Goal: Use online tool/utility: Utilize a website feature to perform a specific function

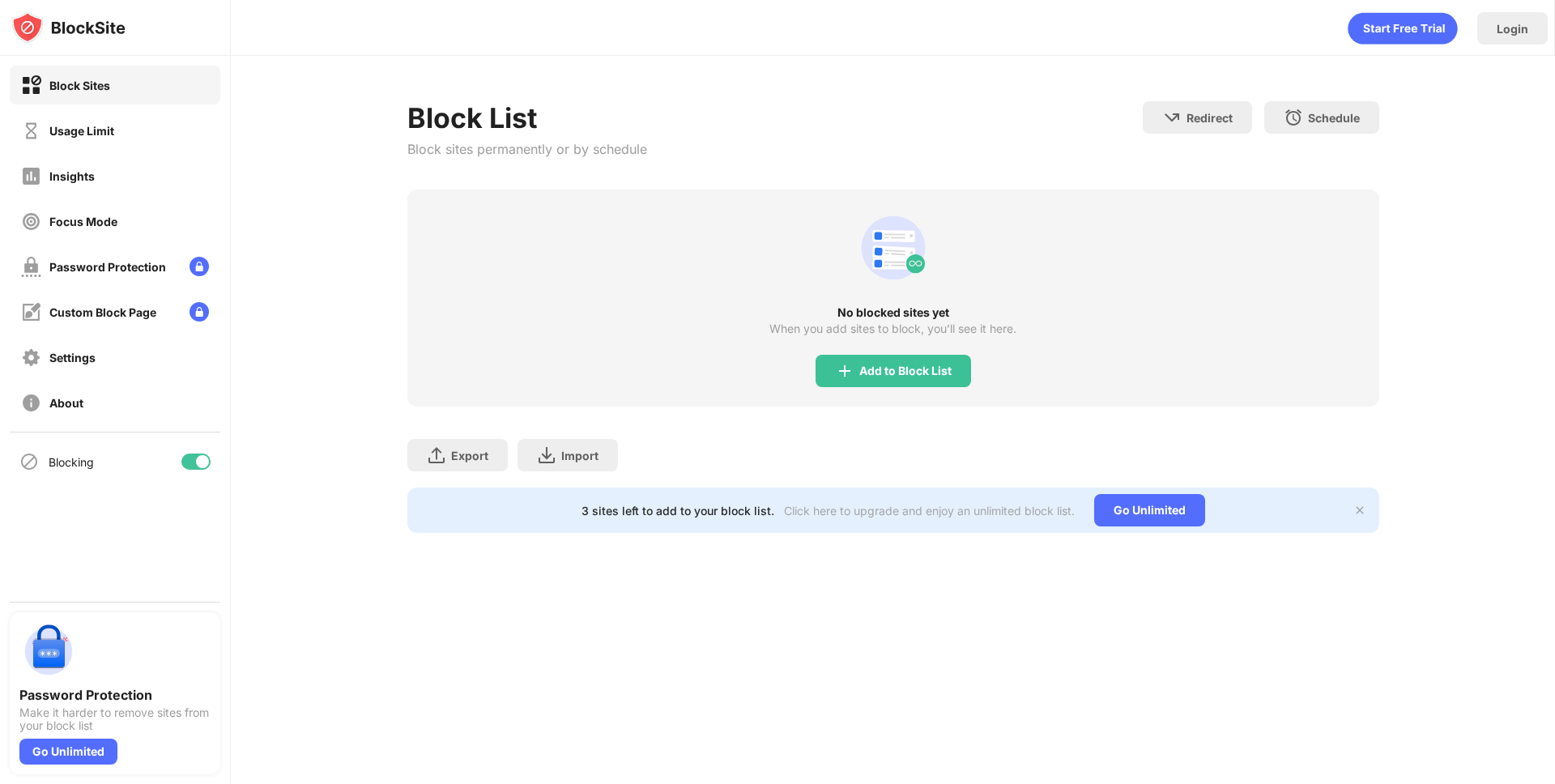
click at [90, 88] on div "Block Sites" at bounding box center [79, 85] width 60 height 14
click at [81, 315] on div "Custom Block Page" at bounding box center [102, 311] width 107 height 14
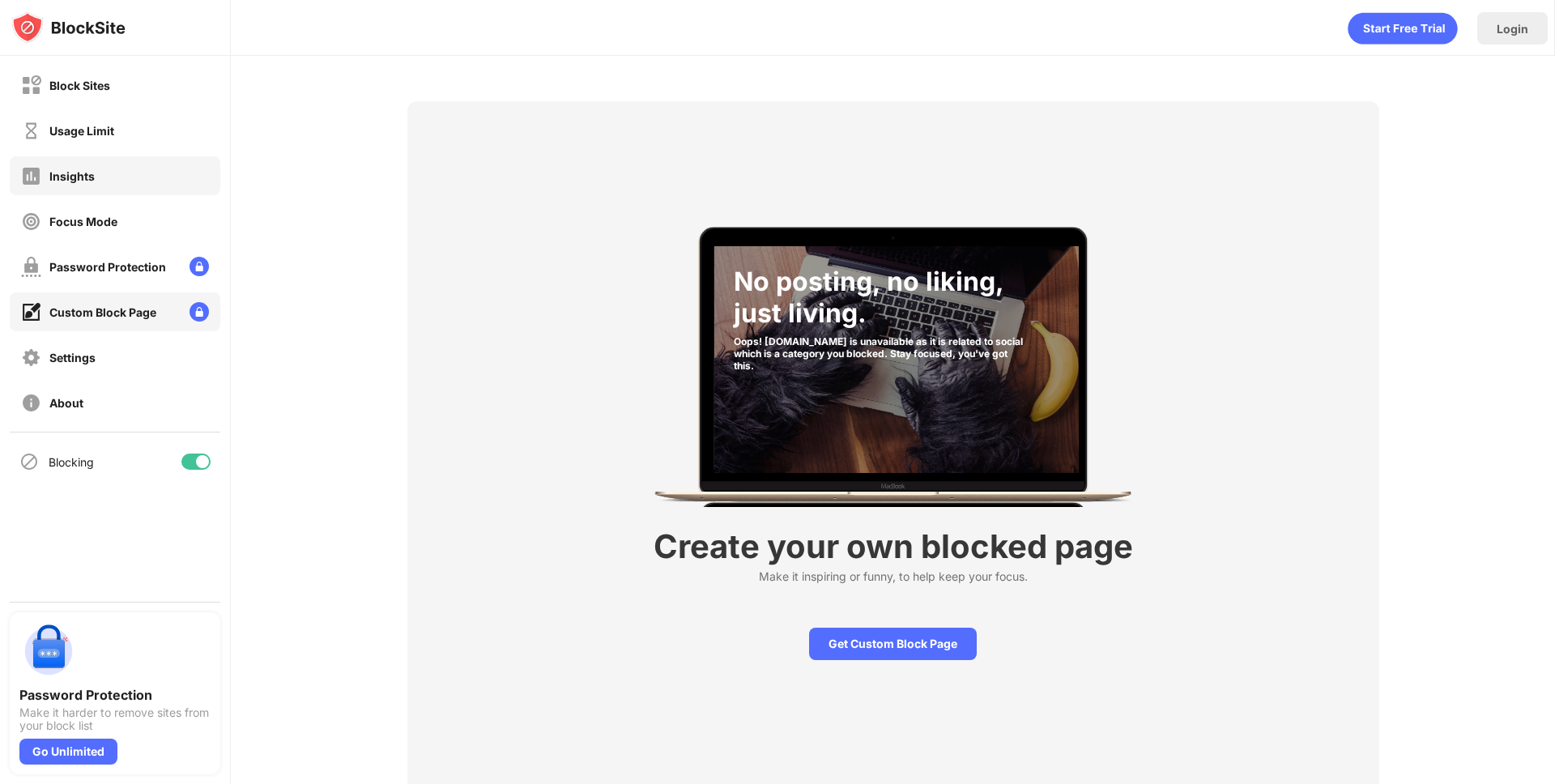
click at [84, 188] on div "Insights" at bounding box center [115, 175] width 211 height 39
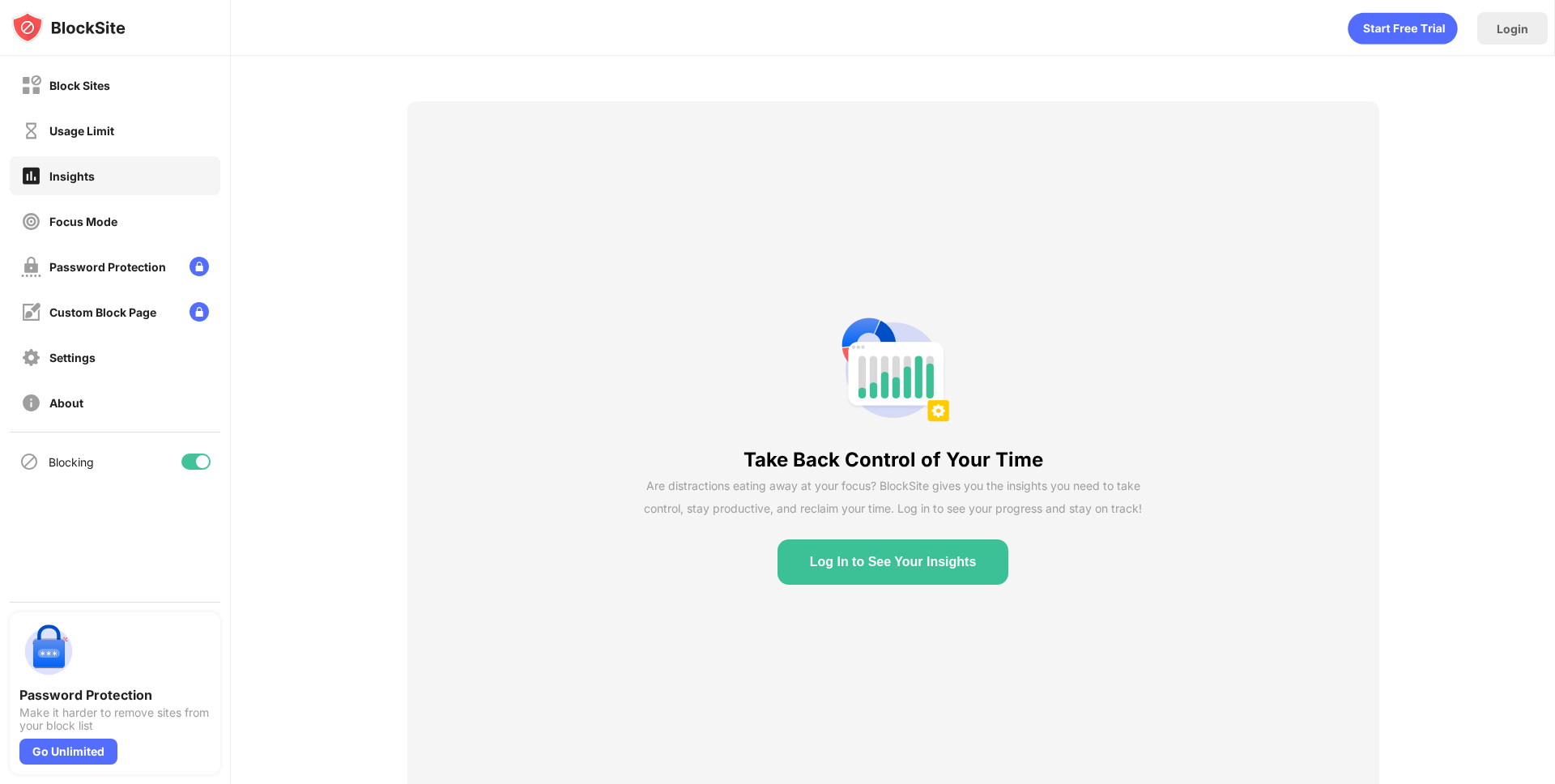
click at [88, 149] on div "Usage Limit" at bounding box center [115, 130] width 211 height 39
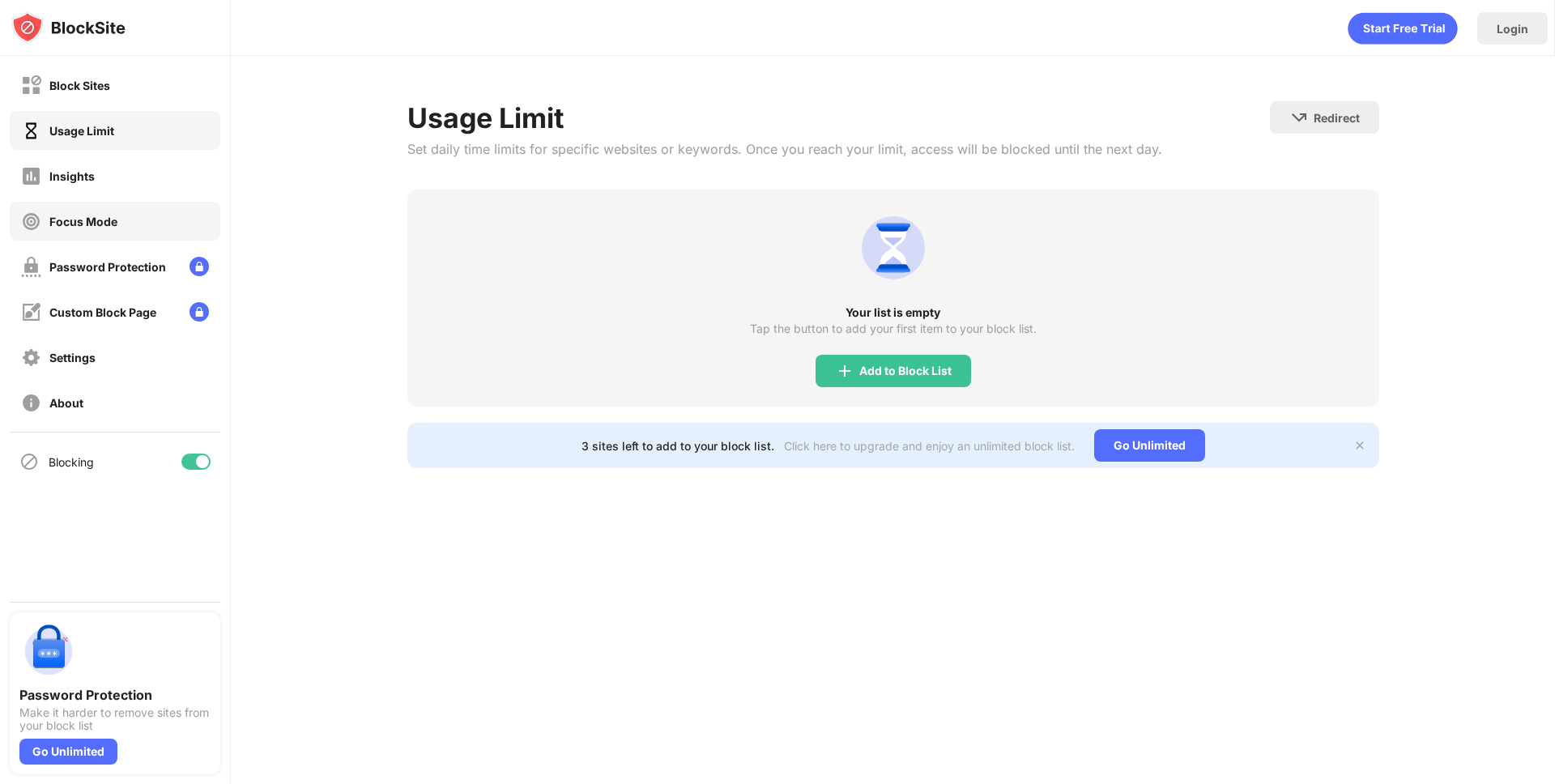
click at [97, 222] on div "Focus Mode" at bounding box center [83, 221] width 68 height 14
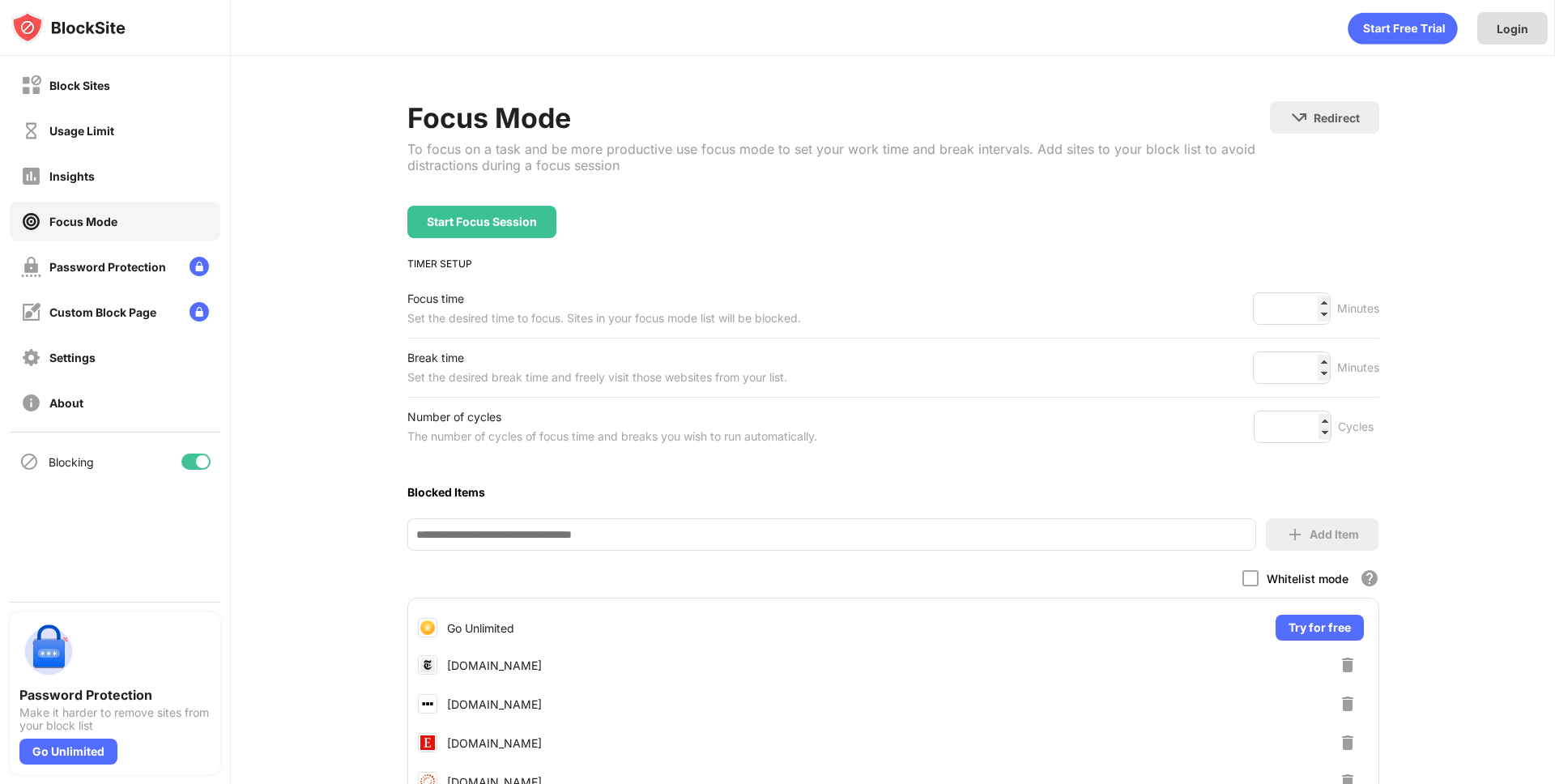
click at [1507, 33] on div "Login" at bounding box center [1512, 28] width 31 height 14
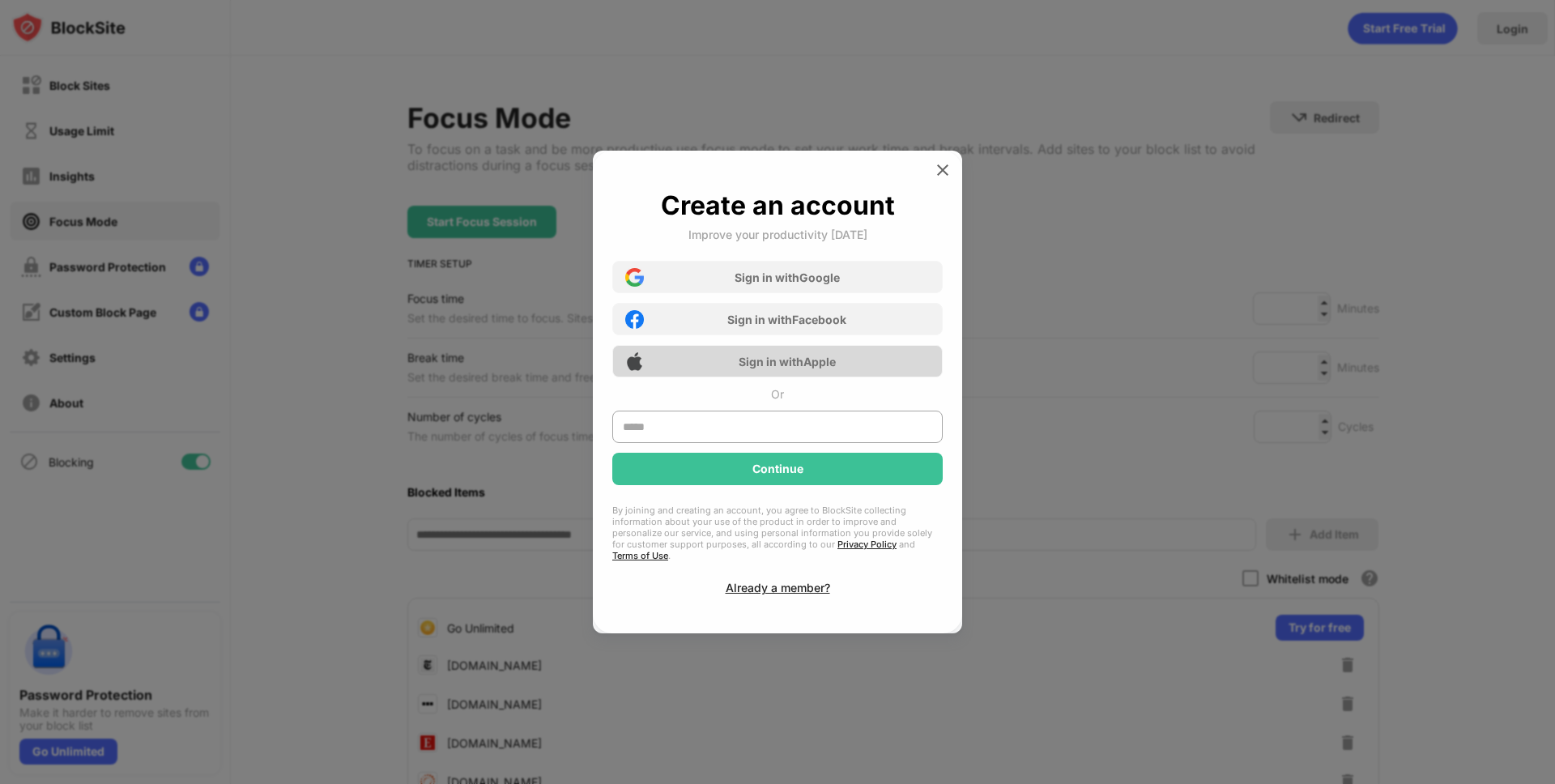
click at [789, 368] on div "Sign in with Apple" at bounding box center [787, 361] width 97 height 14
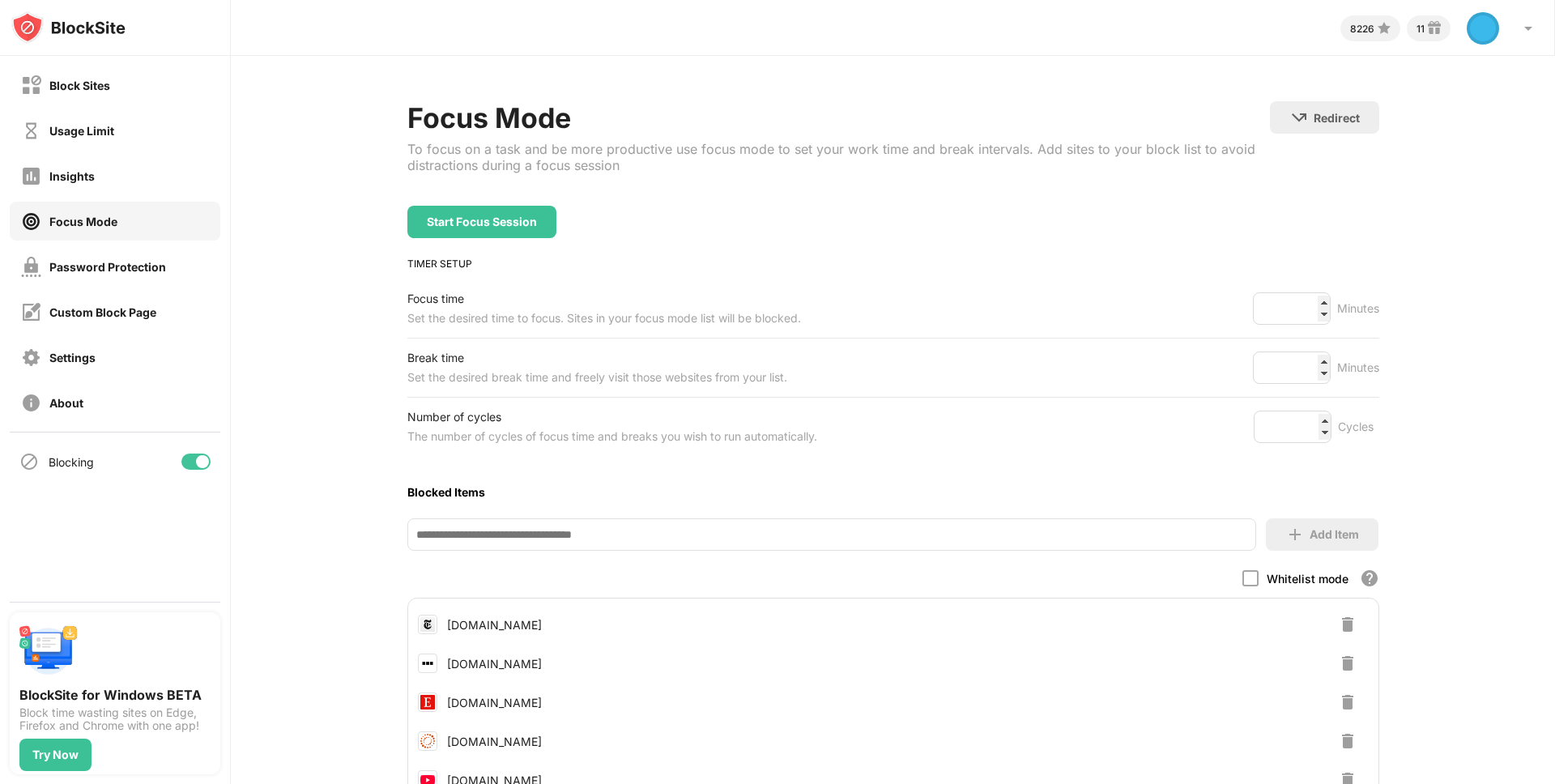
scroll to position [342, 0]
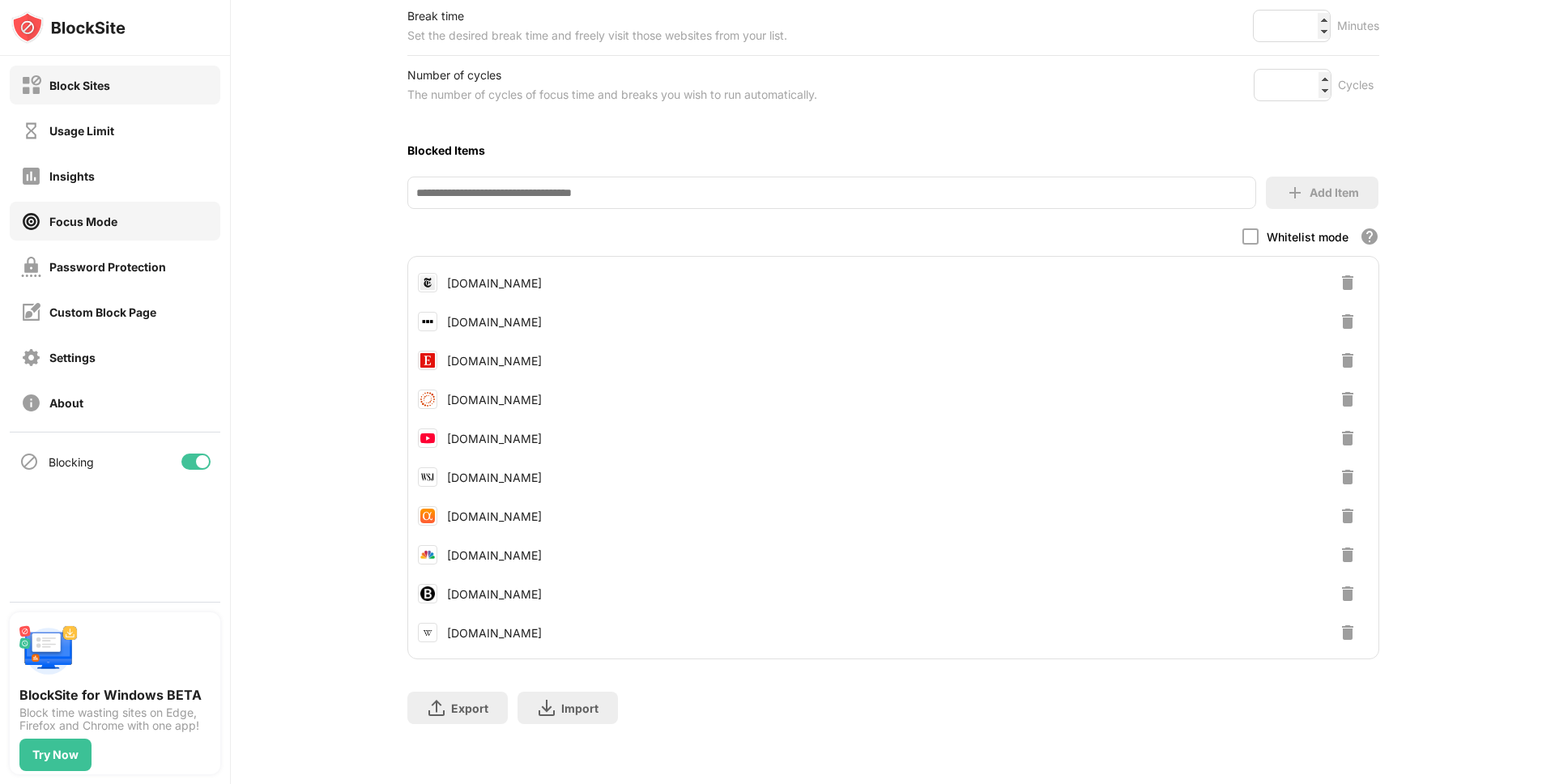
click at [89, 91] on div "Block Sites" at bounding box center [79, 85] width 60 height 14
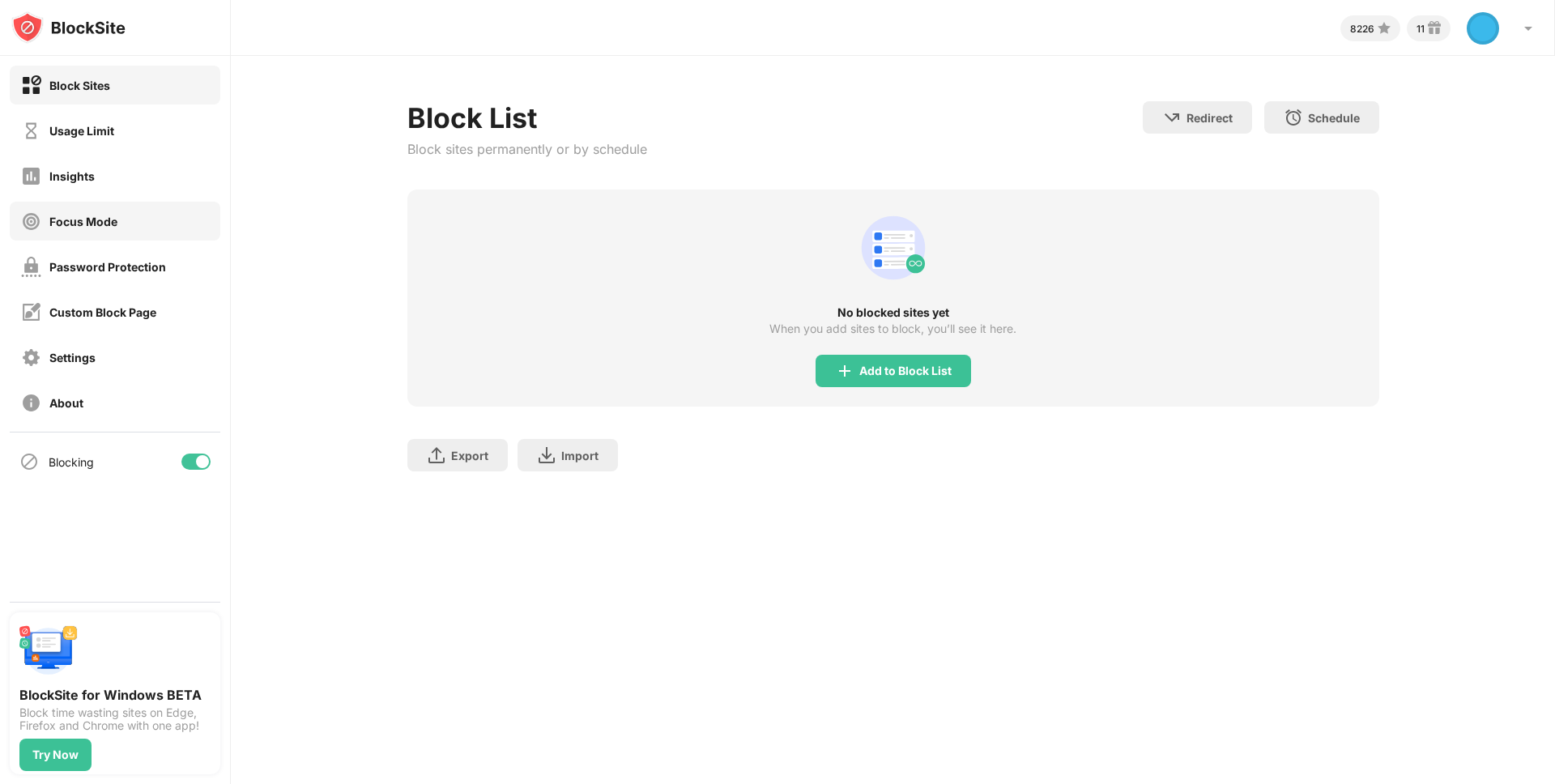
click at [105, 223] on div "Focus Mode" at bounding box center [83, 221] width 68 height 14
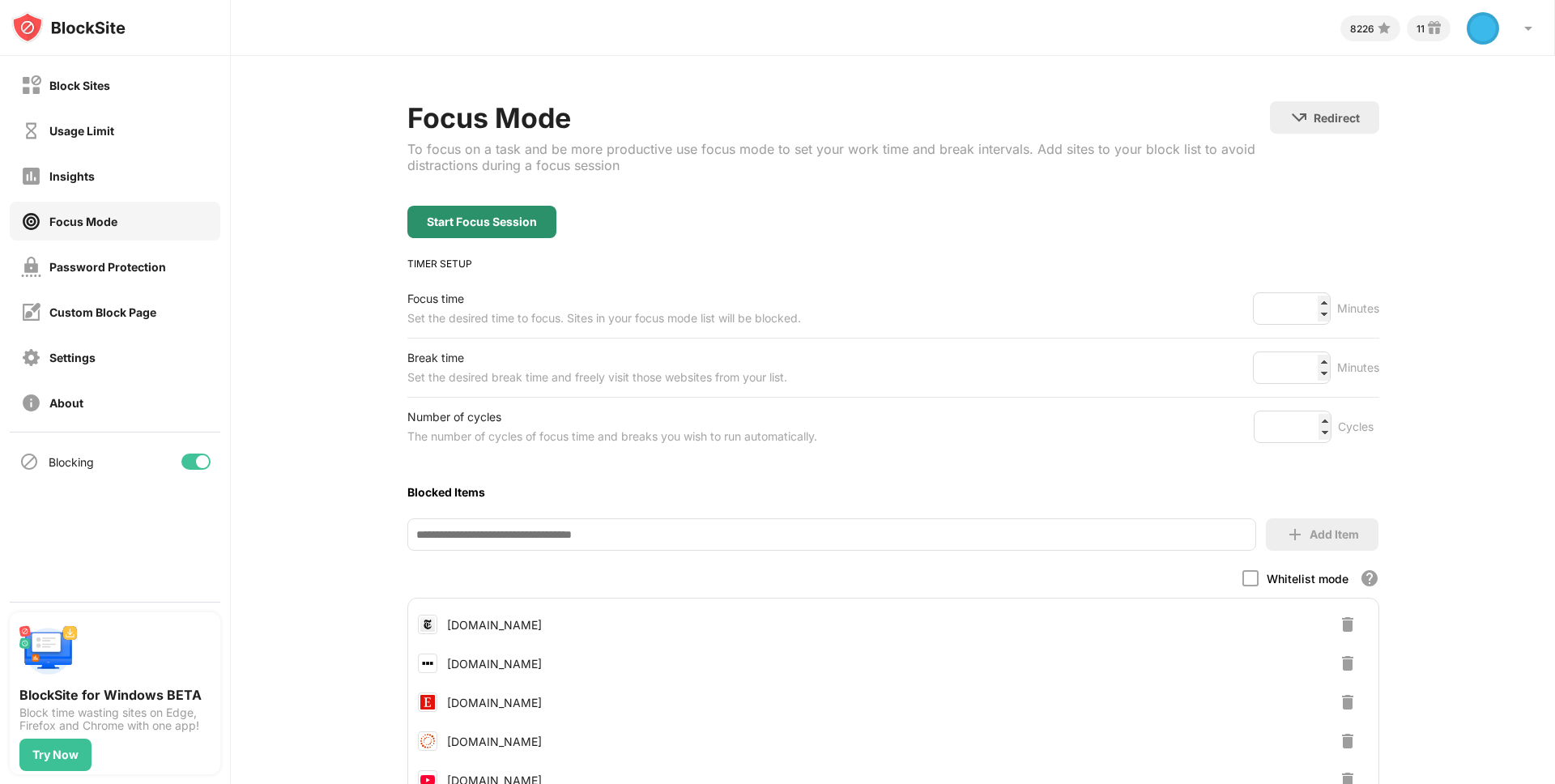
click at [514, 220] on div "Start Focus Session" at bounding box center [481, 222] width 110 height 13
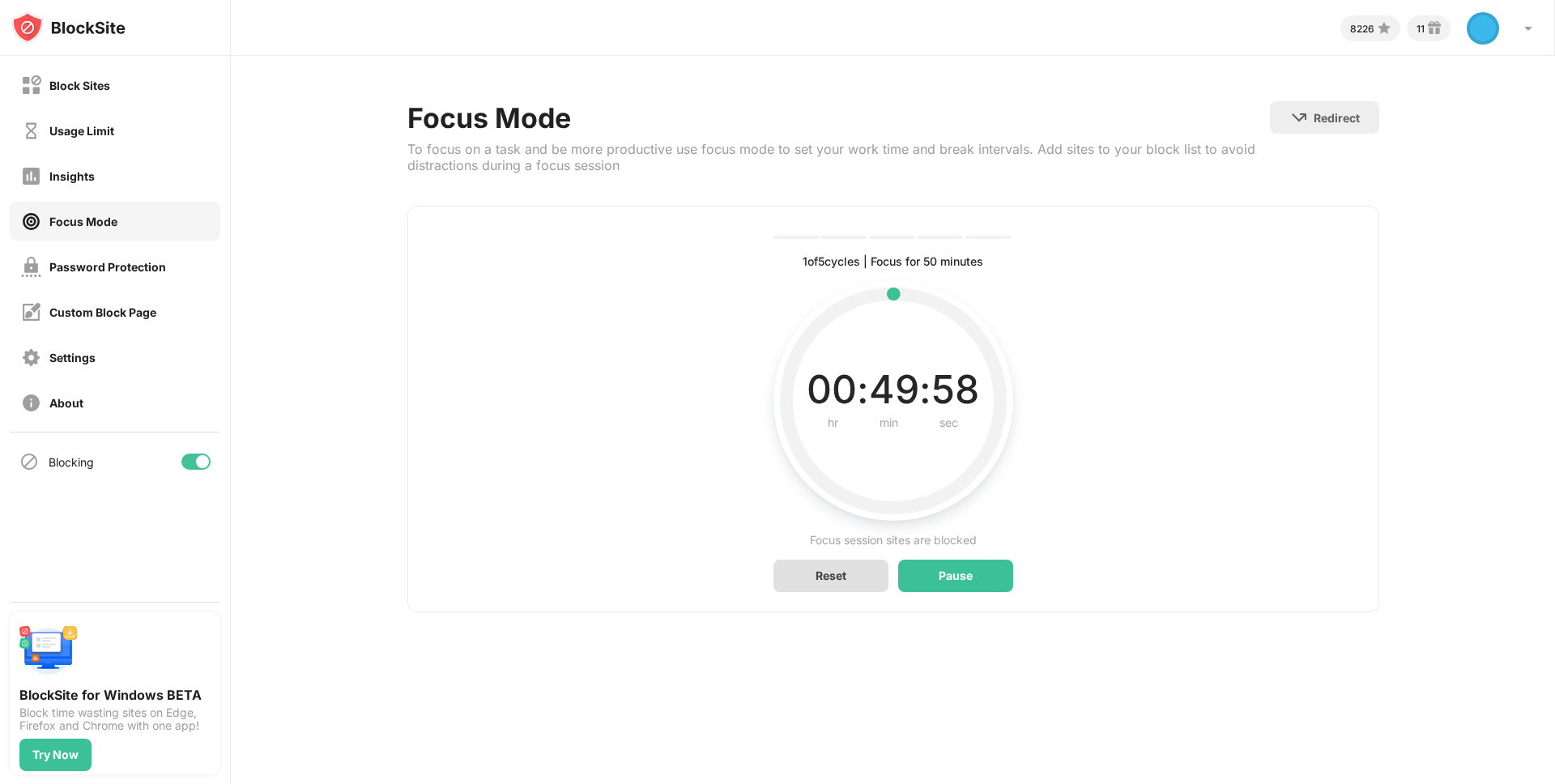
click at [828, 574] on div "Reset" at bounding box center [830, 575] width 31 height 14
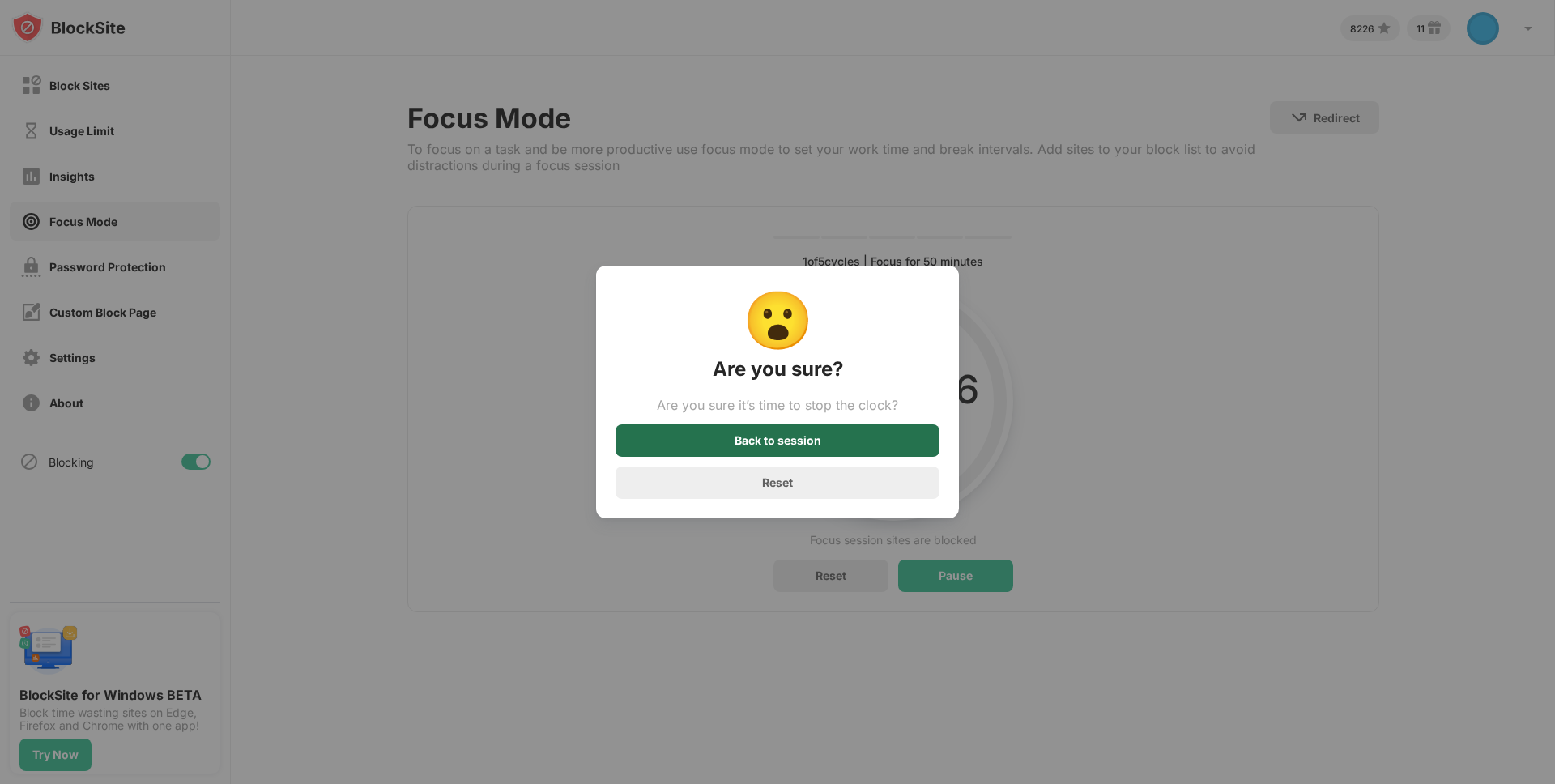
click at [792, 450] on div "Back to session" at bounding box center [778, 440] width 324 height 32
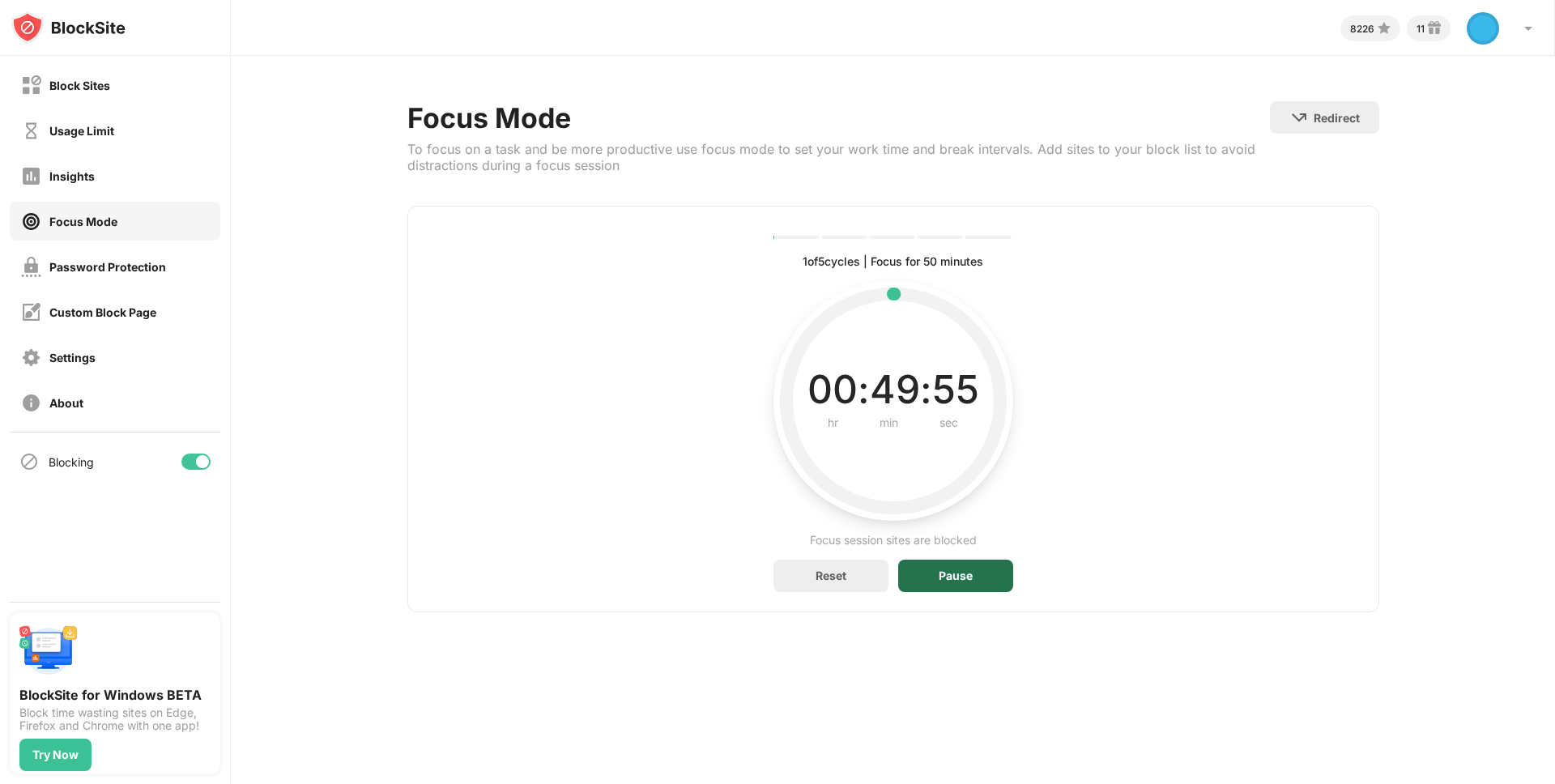
click at [951, 573] on div "Pause" at bounding box center [955, 576] width 34 height 13
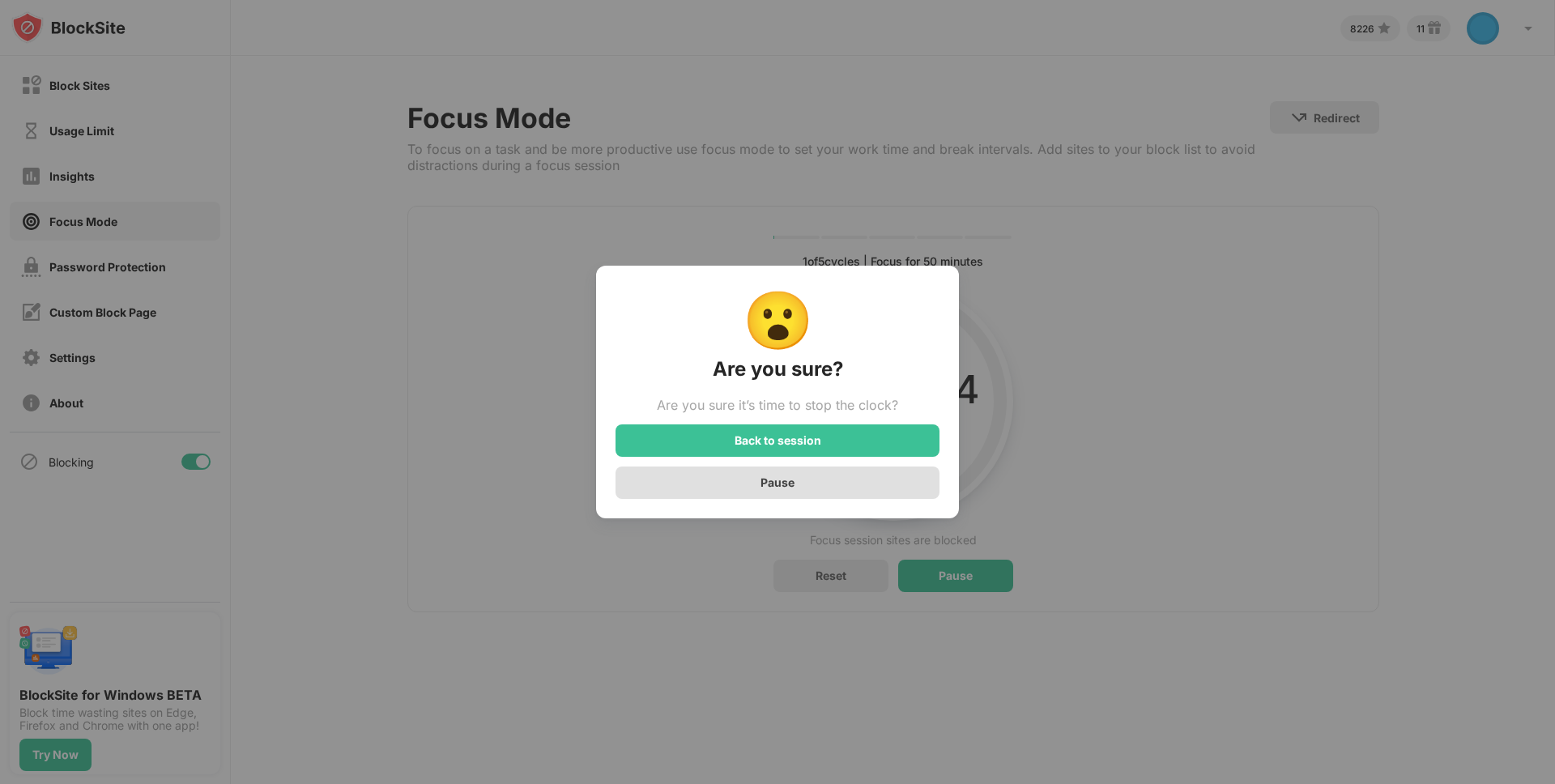
click at [792, 486] on div "Pause" at bounding box center [777, 482] width 34 height 14
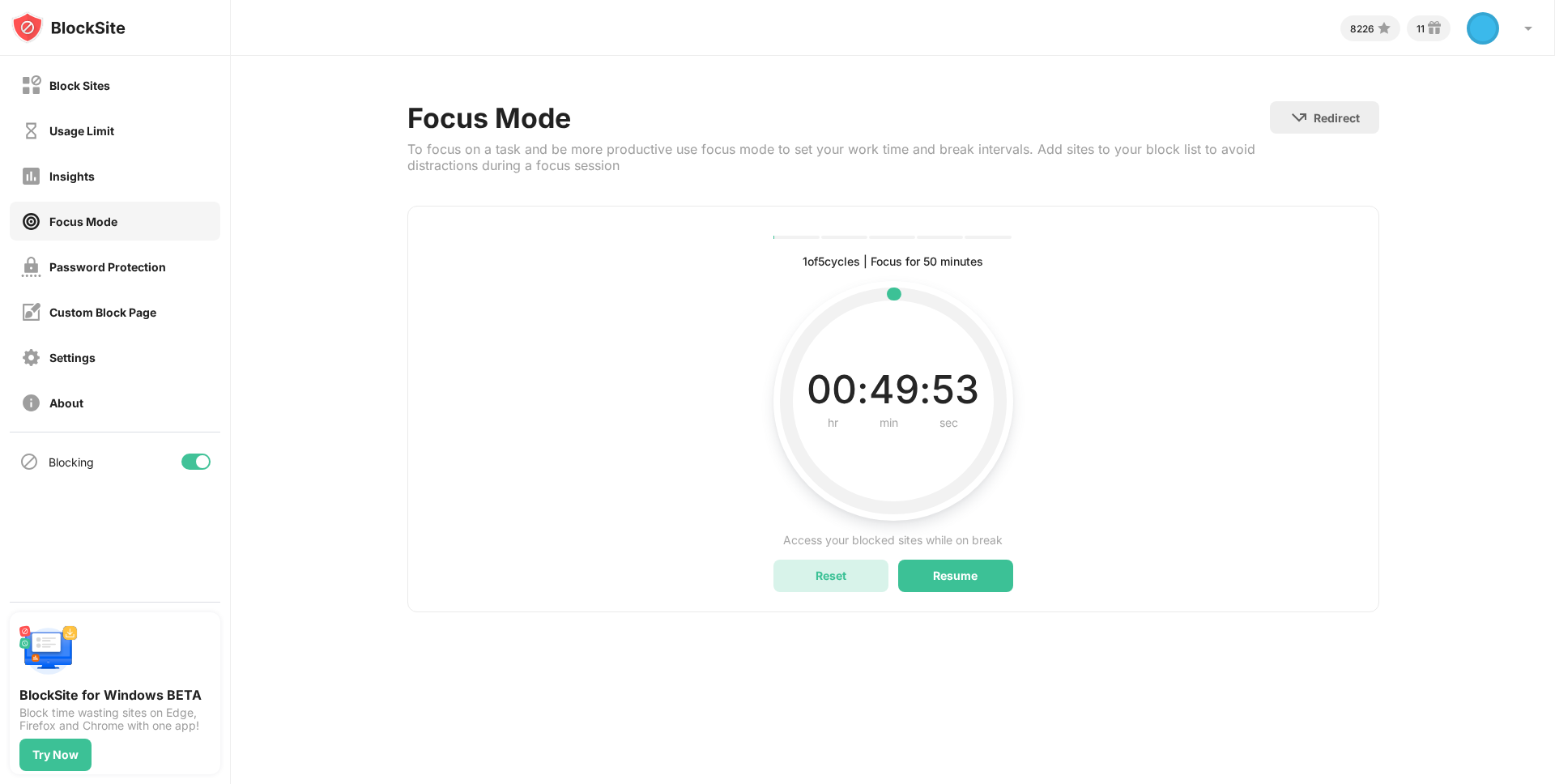
click at [847, 568] on div "Reset" at bounding box center [830, 575] width 115 height 32
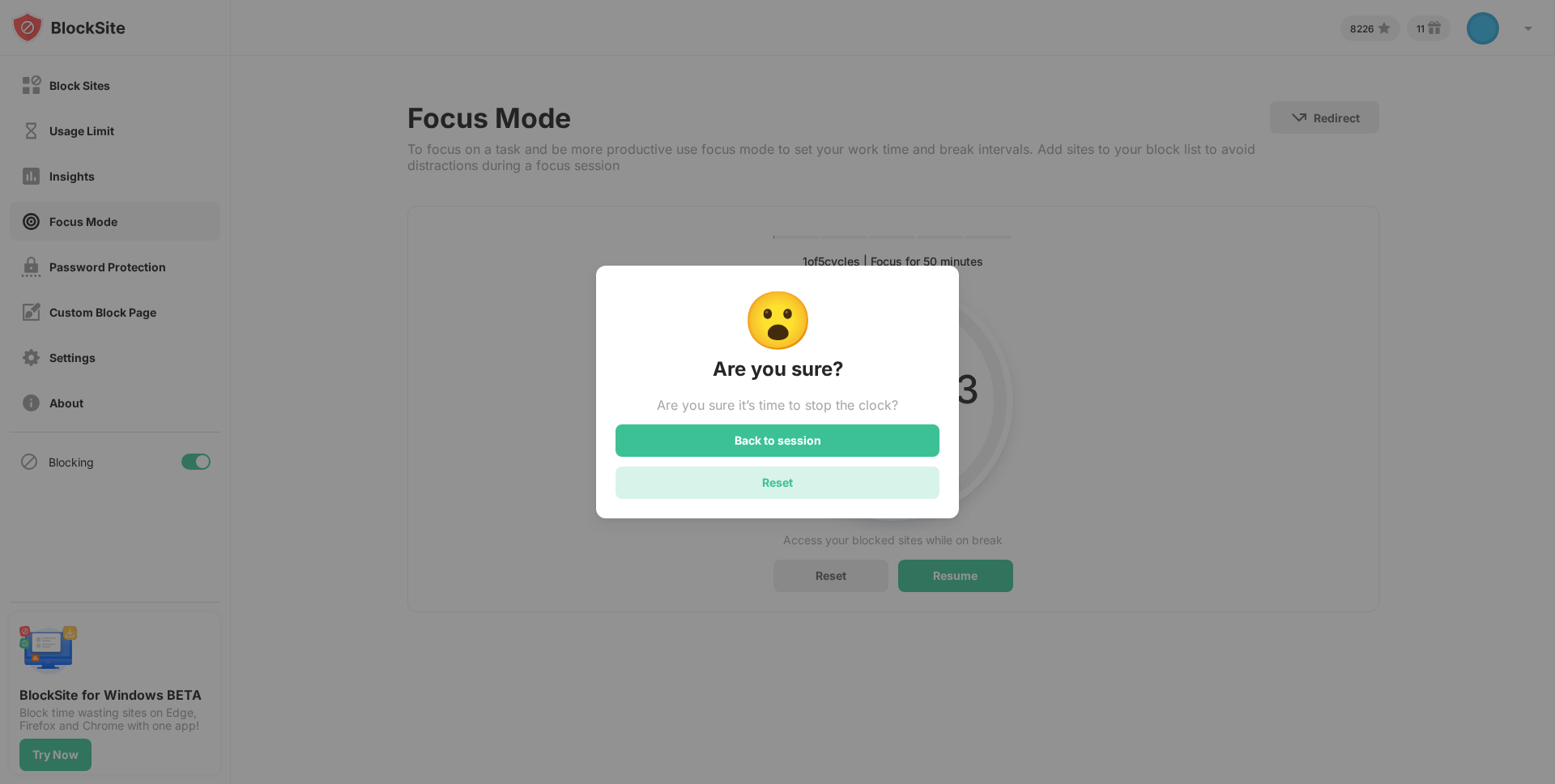
click at [787, 477] on div "Reset" at bounding box center [778, 482] width 324 height 32
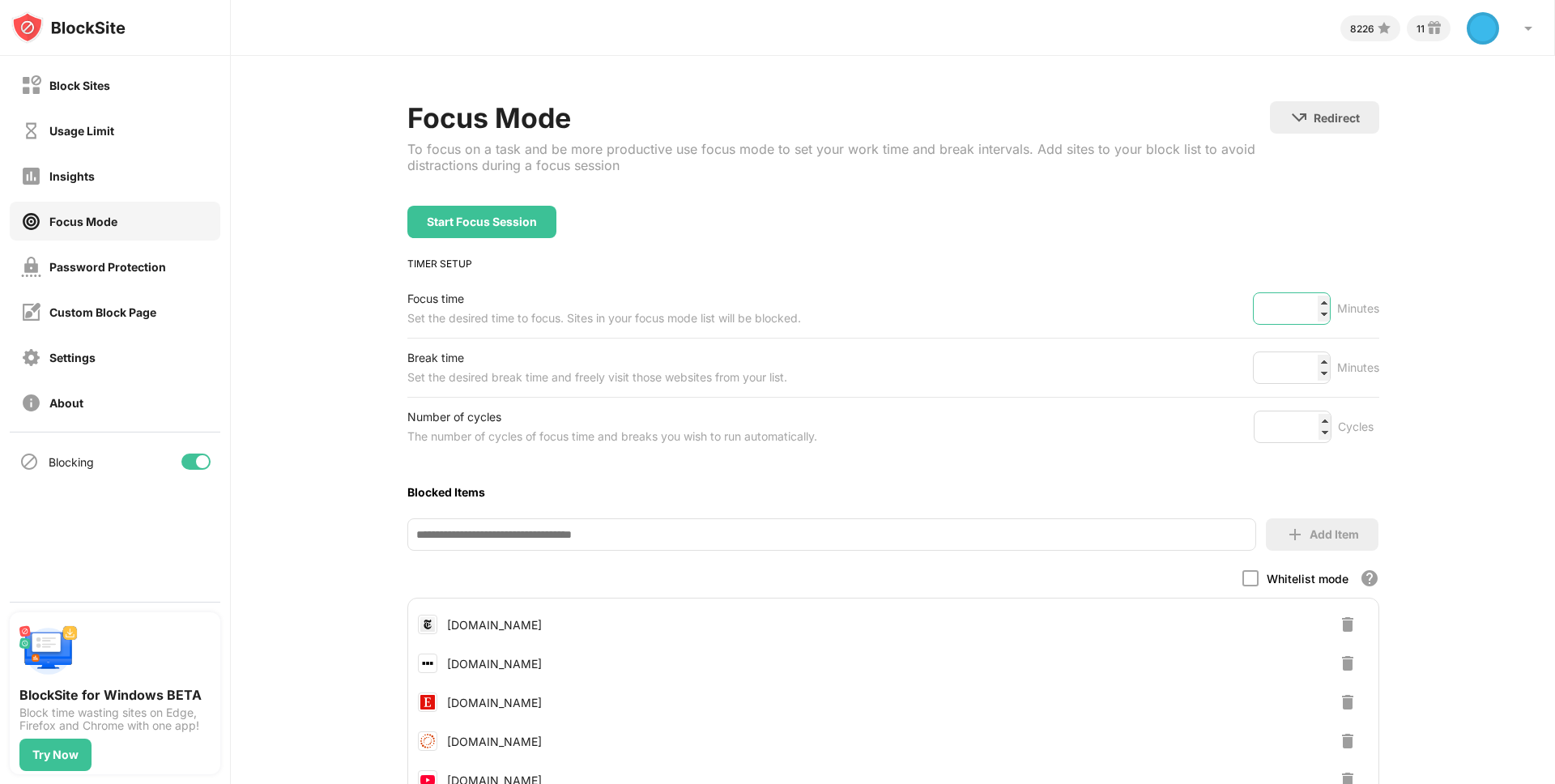
drag, startPoint x: 1275, startPoint y: 305, endPoint x: 1326, endPoint y: 306, distance: 51.0
click at [1326, 306] on input "**" at bounding box center [1291, 308] width 78 height 32
type input "***"
click at [1118, 222] on div "Start Focus Session" at bounding box center [893, 221] width 972 height 32
drag, startPoint x: 1277, startPoint y: 367, endPoint x: 1305, endPoint y: 368, distance: 28.0
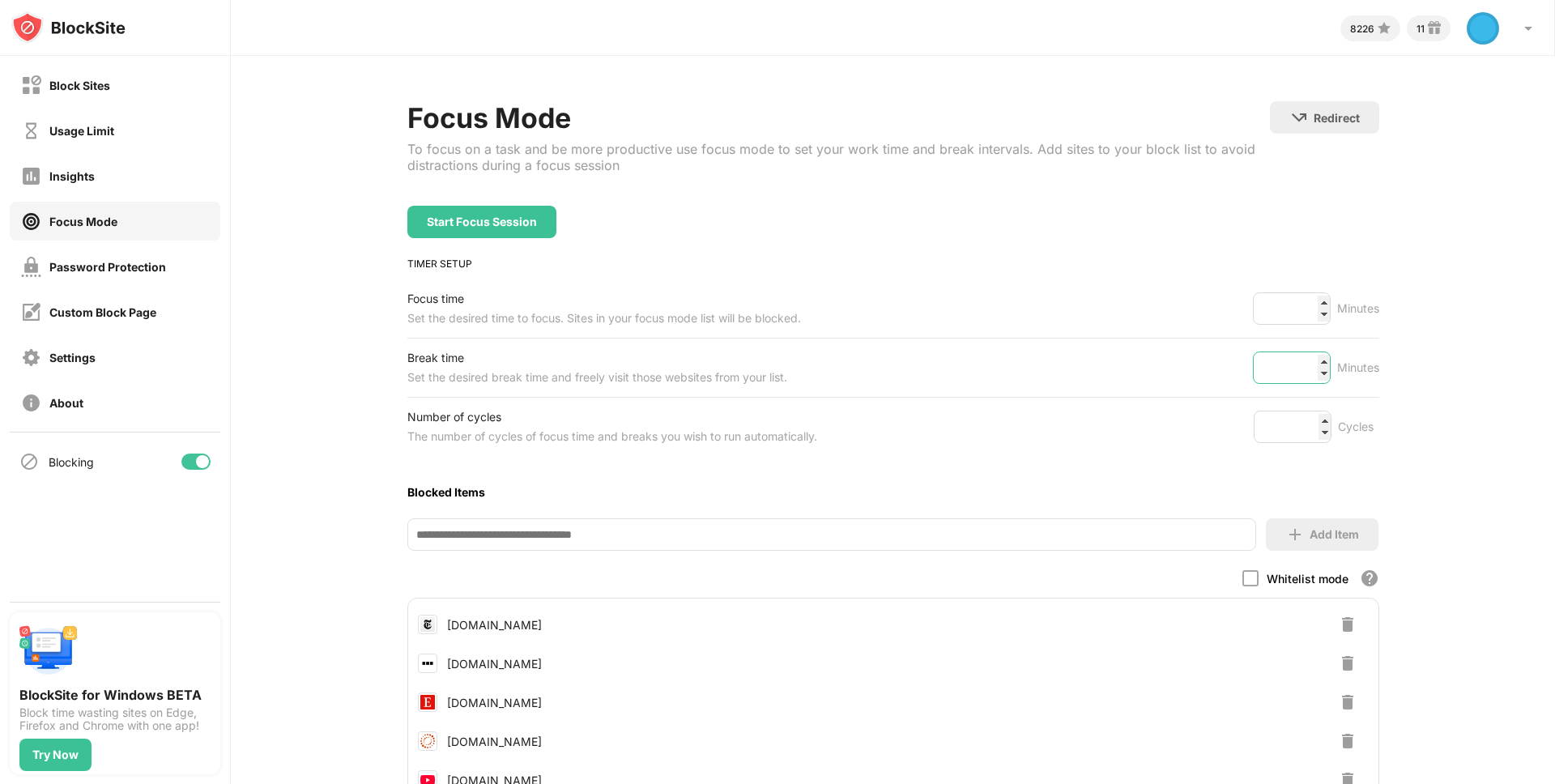
click at [1305, 368] on input "*" at bounding box center [1291, 367] width 78 height 32
type input "*"
click at [1453, 387] on div "Focus Mode To focus on a task and be more productive use focus mode to set your…" at bounding box center [892, 592] width 1324 height 1071
drag, startPoint x: 1278, startPoint y: 417, endPoint x: 1304, endPoint y: 424, distance: 26.9
click at [1304, 424] on input "*" at bounding box center [1292, 426] width 78 height 32
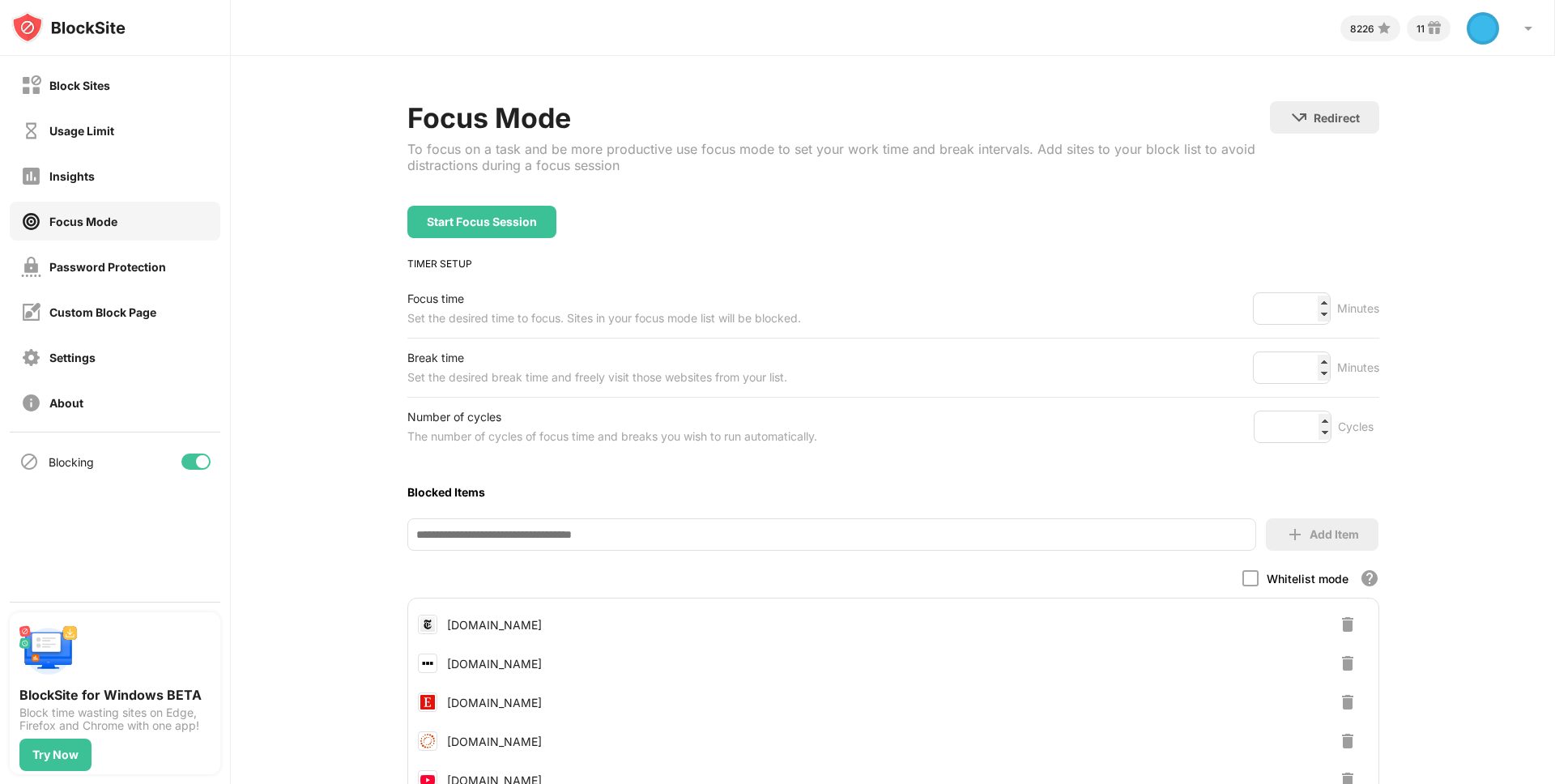
type input "*"
click at [1416, 424] on div "Focus Mode To focus on a task and be more productive use focus mode to set your…" at bounding box center [892, 592] width 1324 height 1071
click at [478, 216] on div "Start Focus Session" at bounding box center [481, 222] width 110 height 13
